Goal: Navigation & Orientation: Find specific page/section

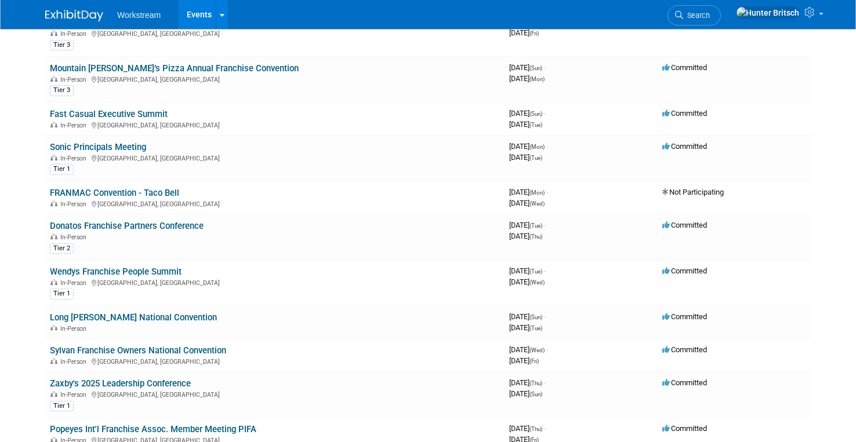
scroll to position [220, 0]
click at [156, 269] on link "Wendys Franchise People Summit" at bounding box center [116, 272] width 132 height 10
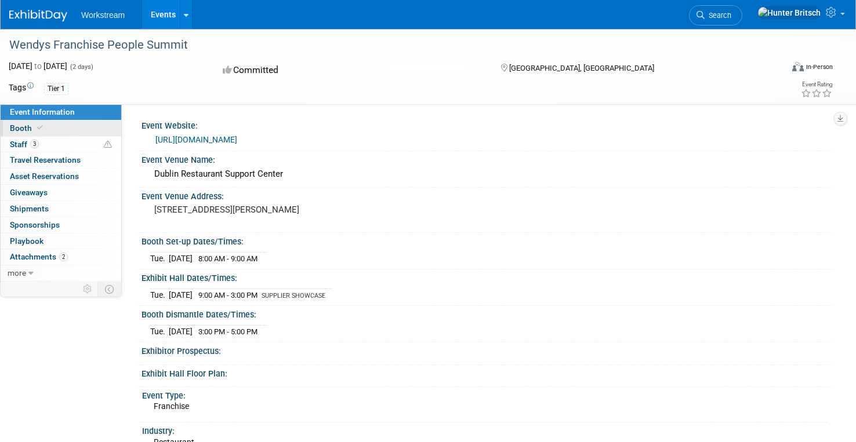
click at [69, 135] on link "Booth" at bounding box center [61, 129] width 121 height 16
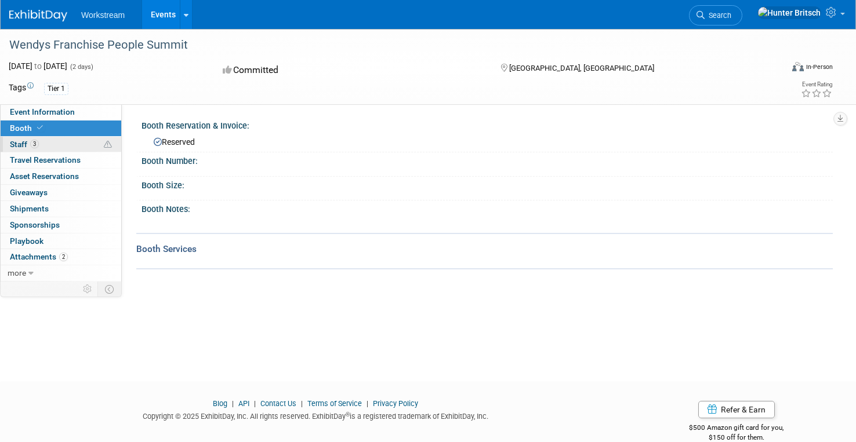
click at [69, 148] on link "3 Staff 3" at bounding box center [61, 145] width 121 height 16
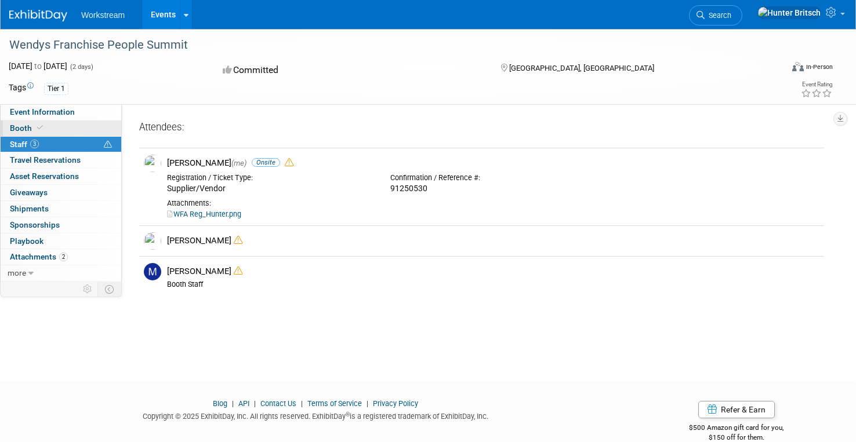
click at [69, 132] on link "Booth" at bounding box center [61, 129] width 121 height 16
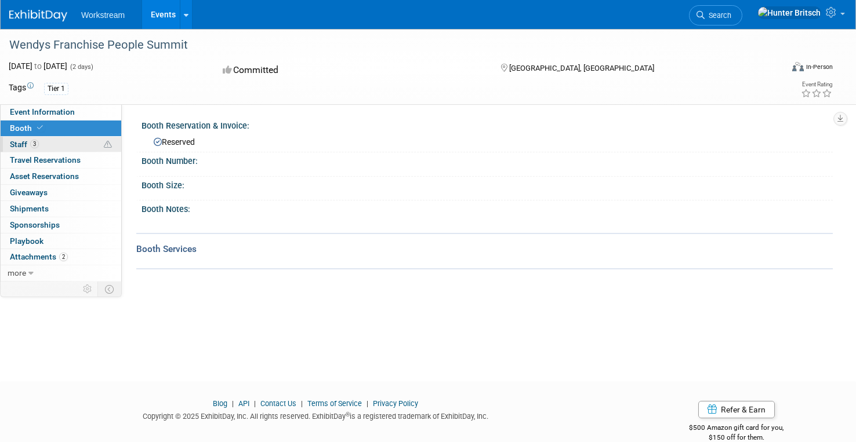
click at [66, 140] on link "3 Staff 3" at bounding box center [61, 145] width 121 height 16
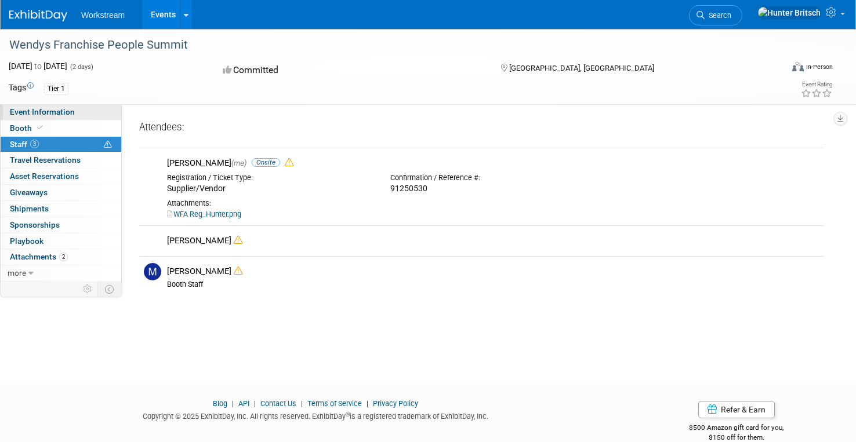
click at [73, 108] on link "Event Information" at bounding box center [61, 112] width 121 height 16
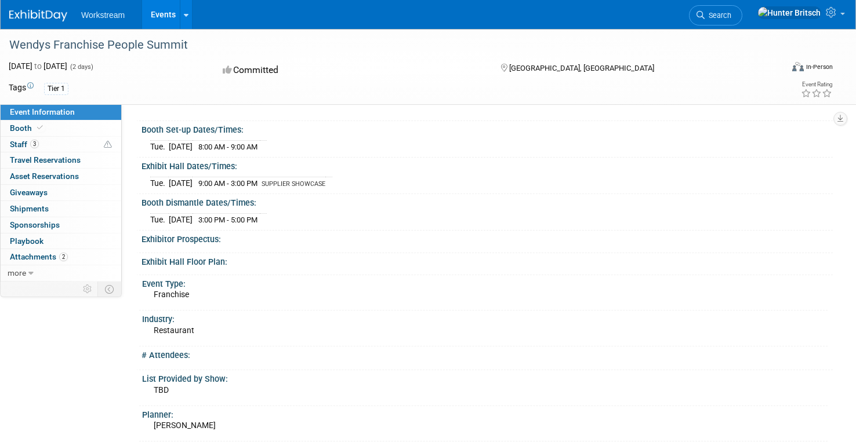
scroll to position [105, 0]
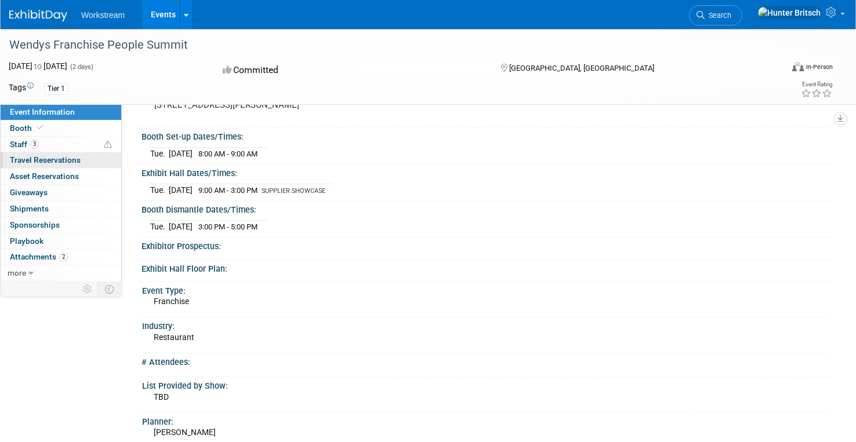
click at [58, 165] on link "0 Travel Reservations 0" at bounding box center [61, 161] width 121 height 16
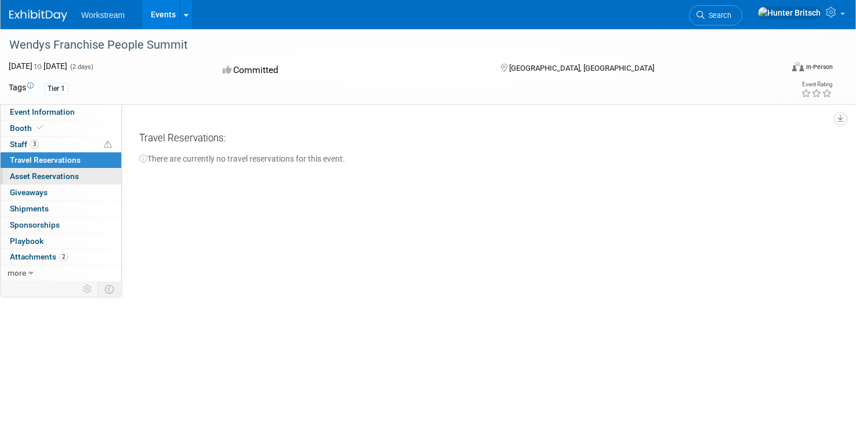
click at [41, 179] on span "Asset Reservations 0" at bounding box center [44, 176] width 69 height 9
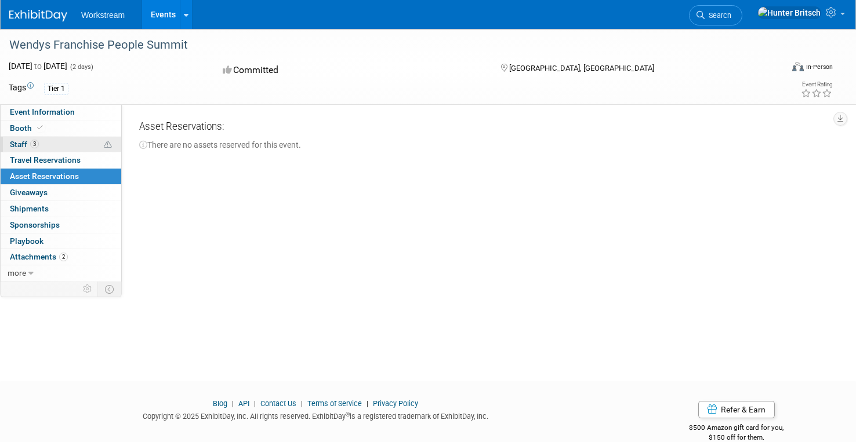
click at [56, 150] on link "3 Staff 3" at bounding box center [61, 145] width 121 height 16
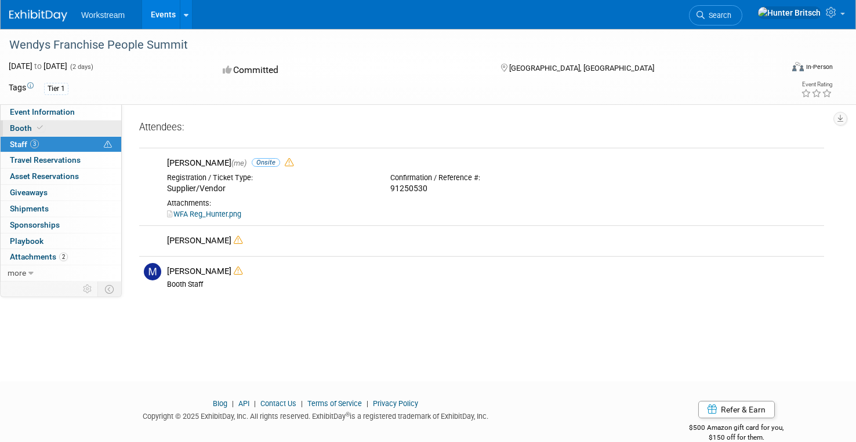
click at [61, 131] on link "Booth" at bounding box center [61, 129] width 121 height 16
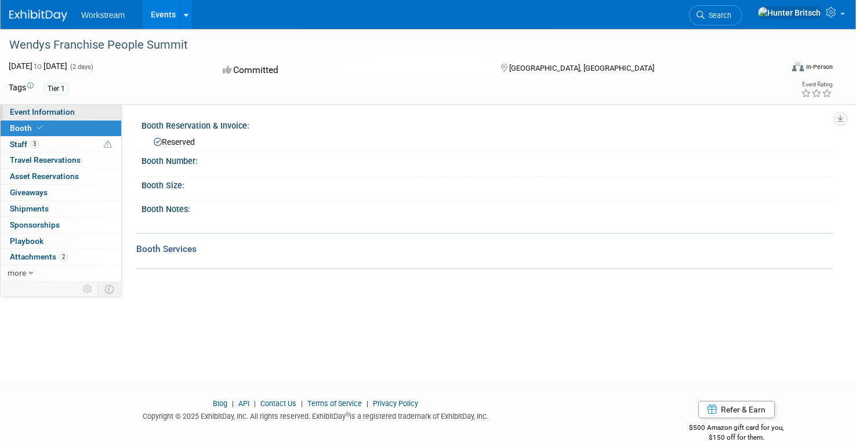
click at [97, 115] on link "Event Information" at bounding box center [61, 112] width 121 height 16
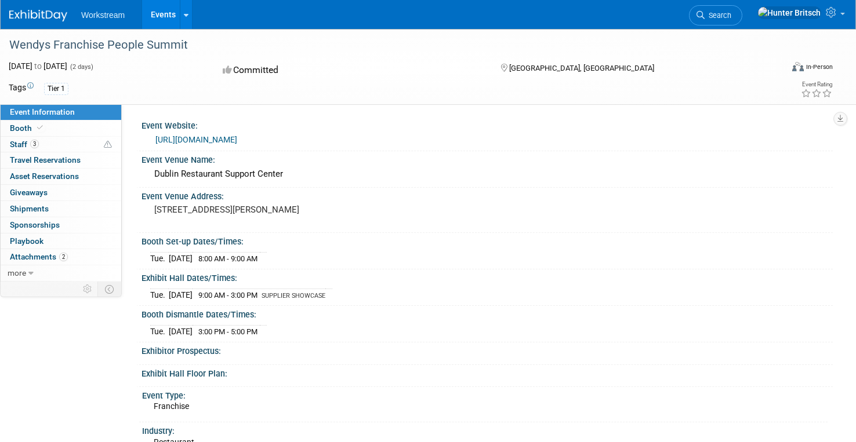
click at [237, 142] on link "https://na.eventscloud.com/website/87694/home/" at bounding box center [196, 139] width 82 height 9
